Goal: Transaction & Acquisition: Book appointment/travel/reservation

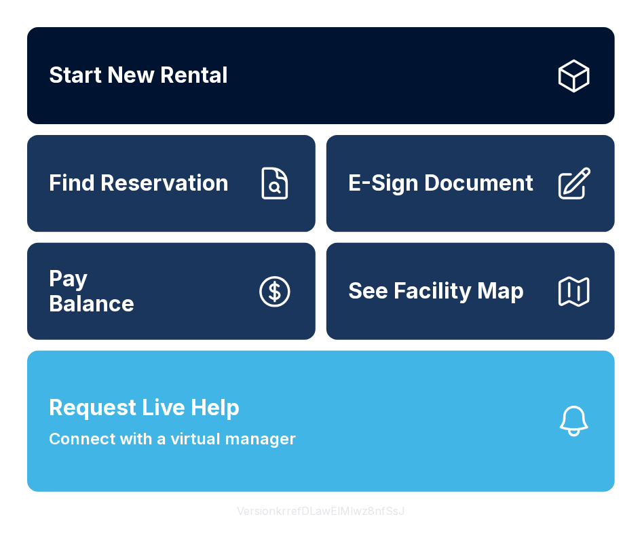
click at [231, 62] on link "Start New Rental" at bounding box center [320, 75] width 587 height 97
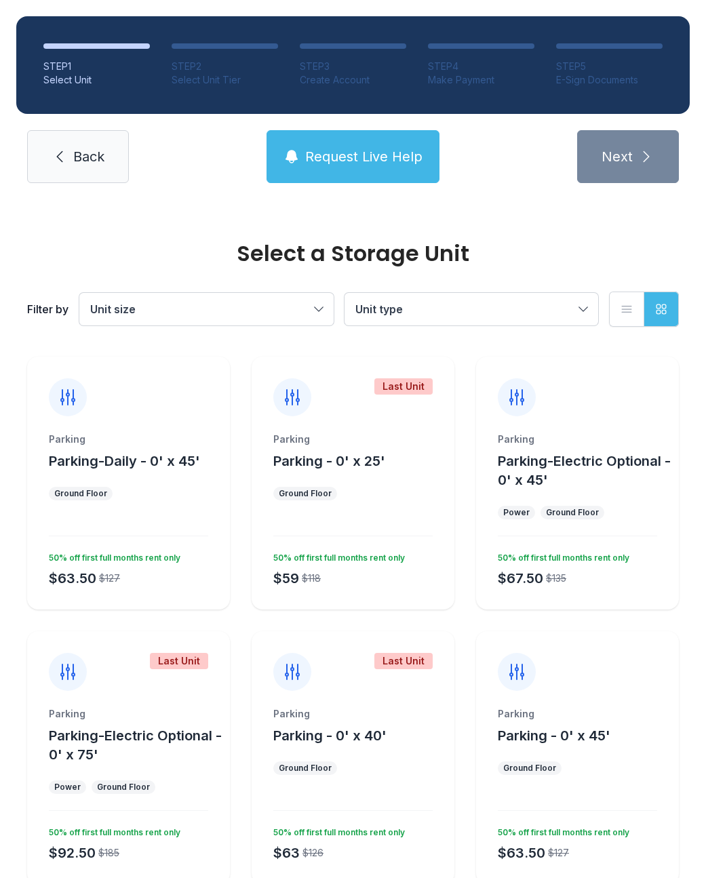
click at [136, 490] on ul "Ground Floor" at bounding box center [128, 494] width 159 height 14
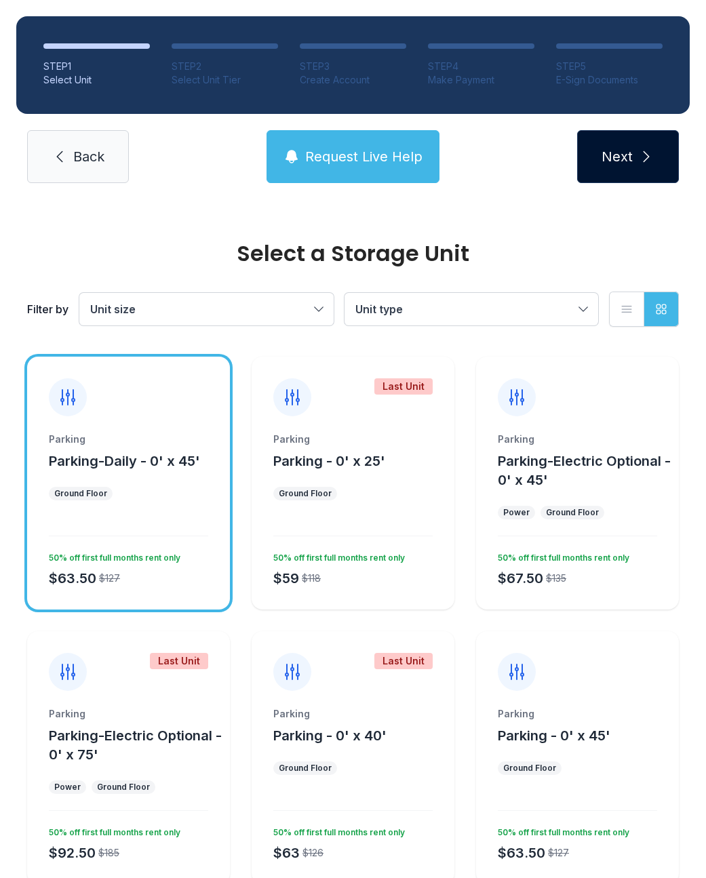
click at [610, 170] on button "Next" at bounding box center [628, 156] width 102 height 53
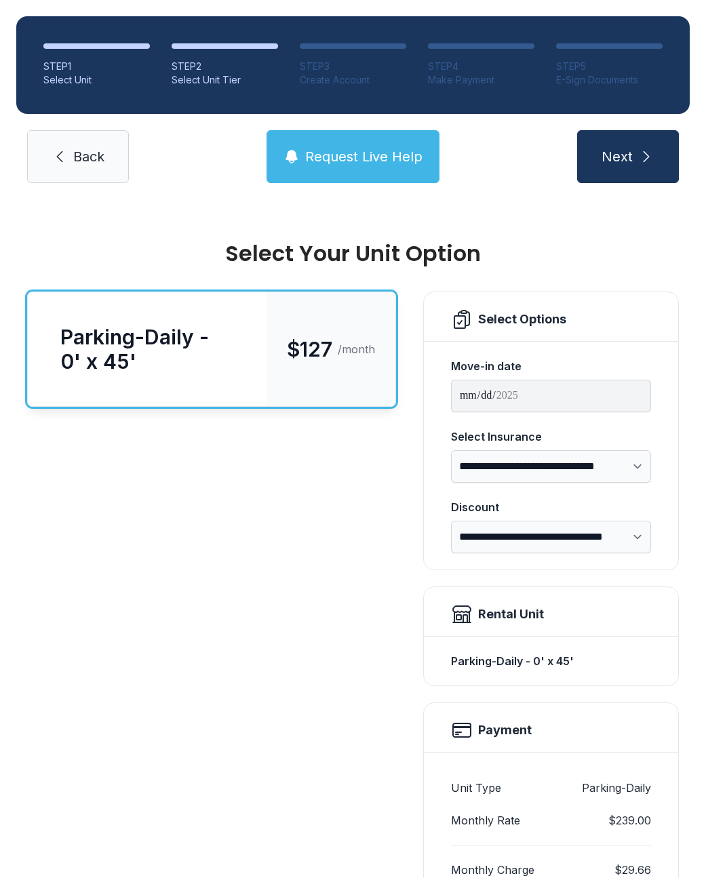
click at [278, 383] on div "$127 /month" at bounding box center [331, 349] width 129 height 114
click at [583, 132] on button "Next" at bounding box center [628, 156] width 102 height 53
click at [601, 146] on button "Next" at bounding box center [628, 156] width 102 height 53
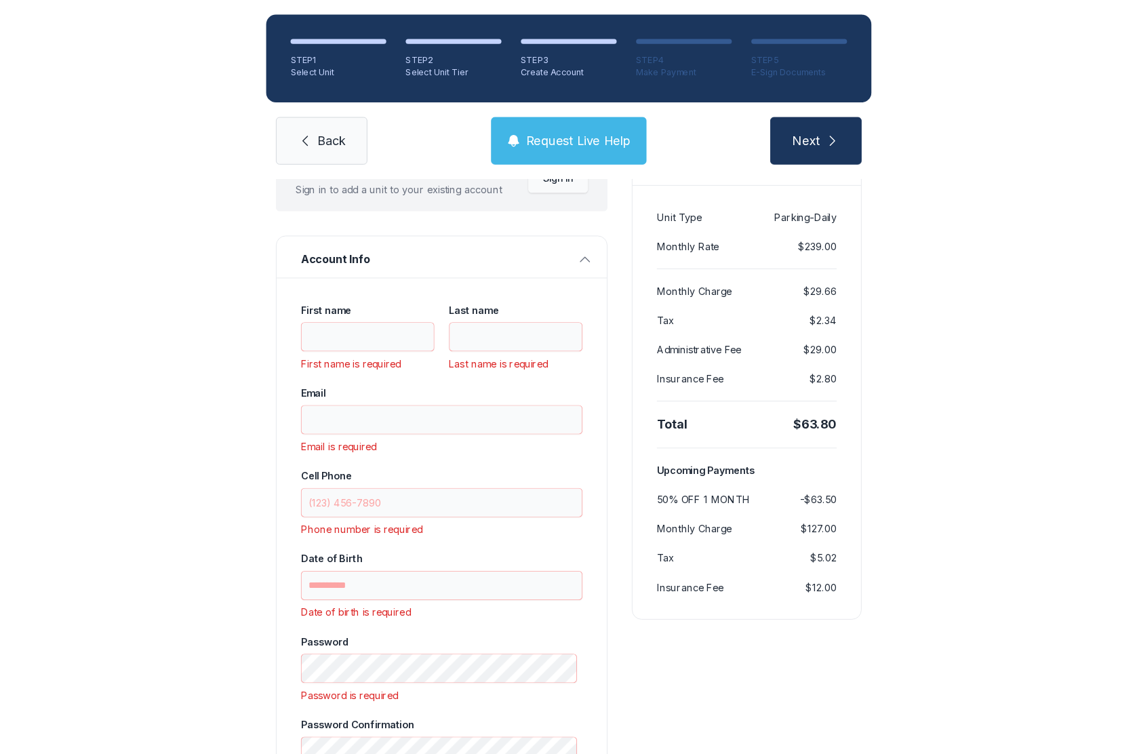
scroll to position [68, 0]
